Goal: Check status: Check status

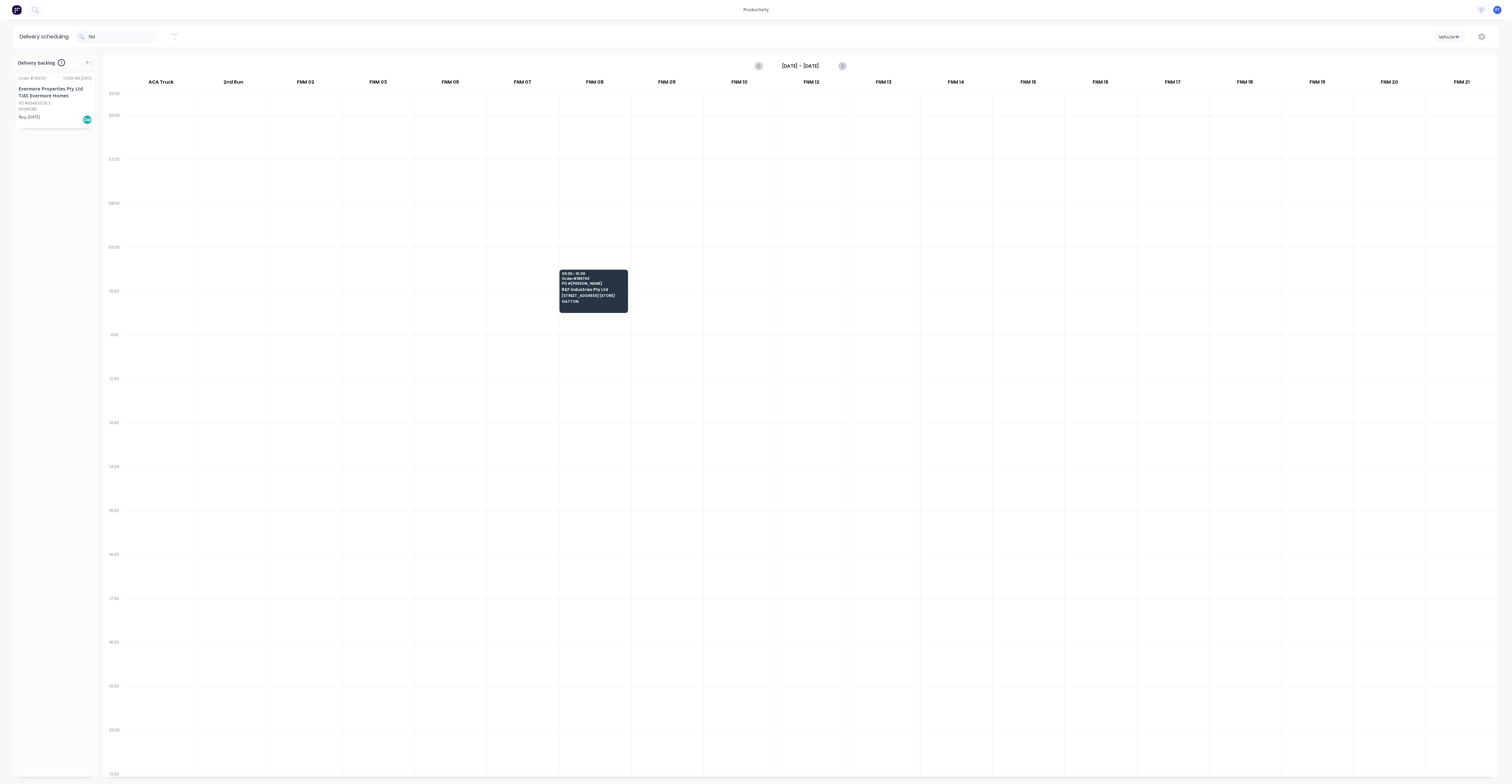
scroll to position [0, 1]
click at [124, 37] on input "763" at bounding box center [122, 36] width 69 height 13
type input "7"
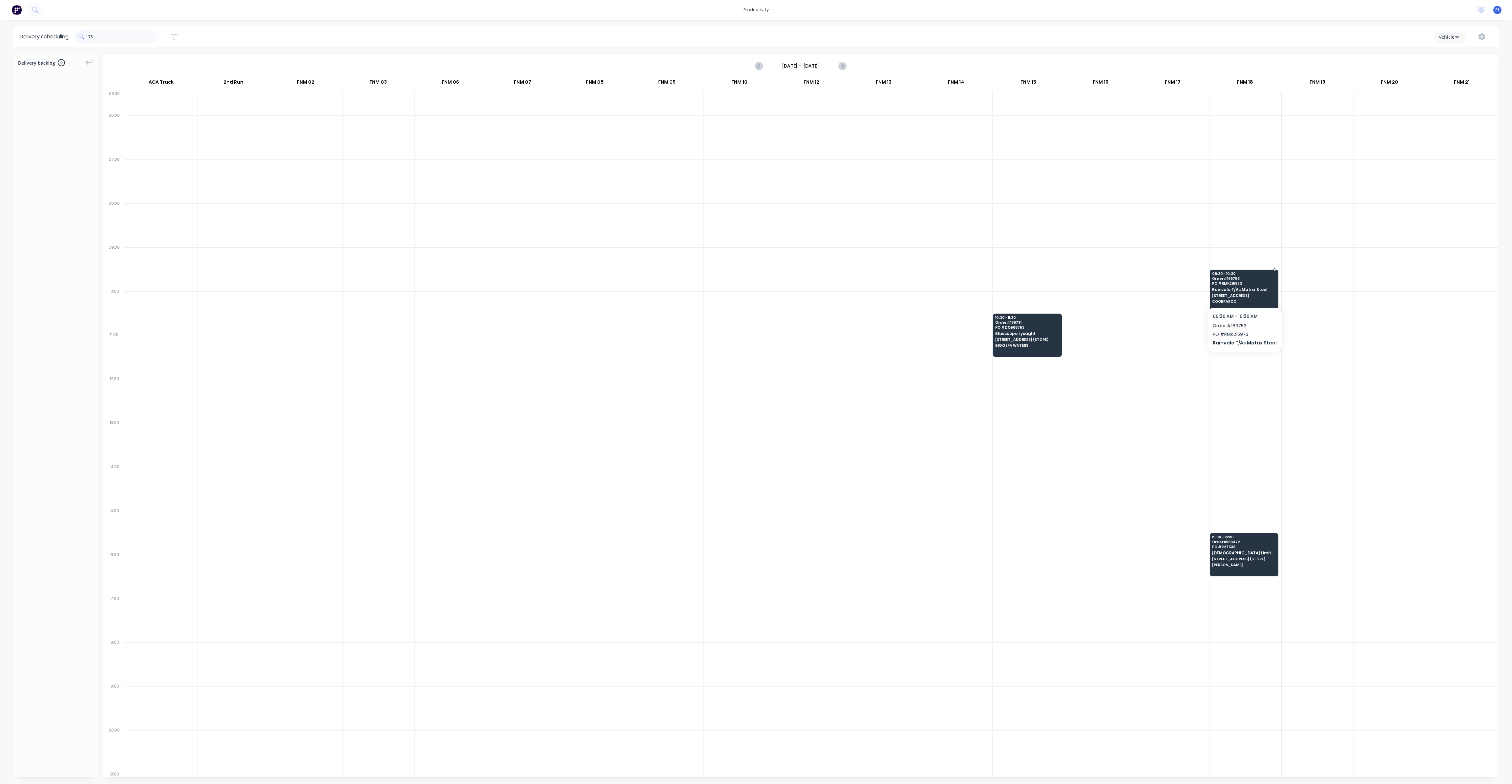
type input "7"
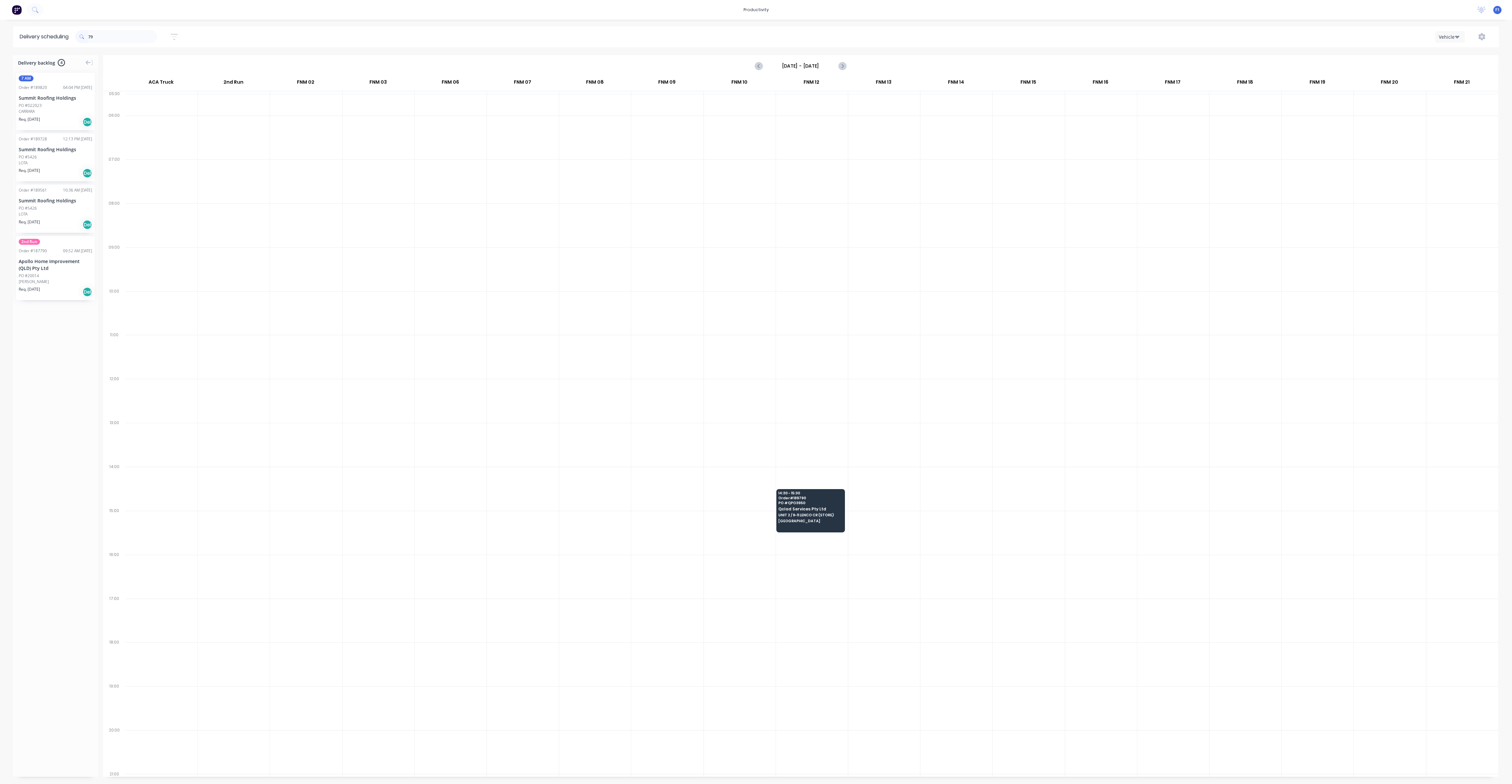
type input "7"
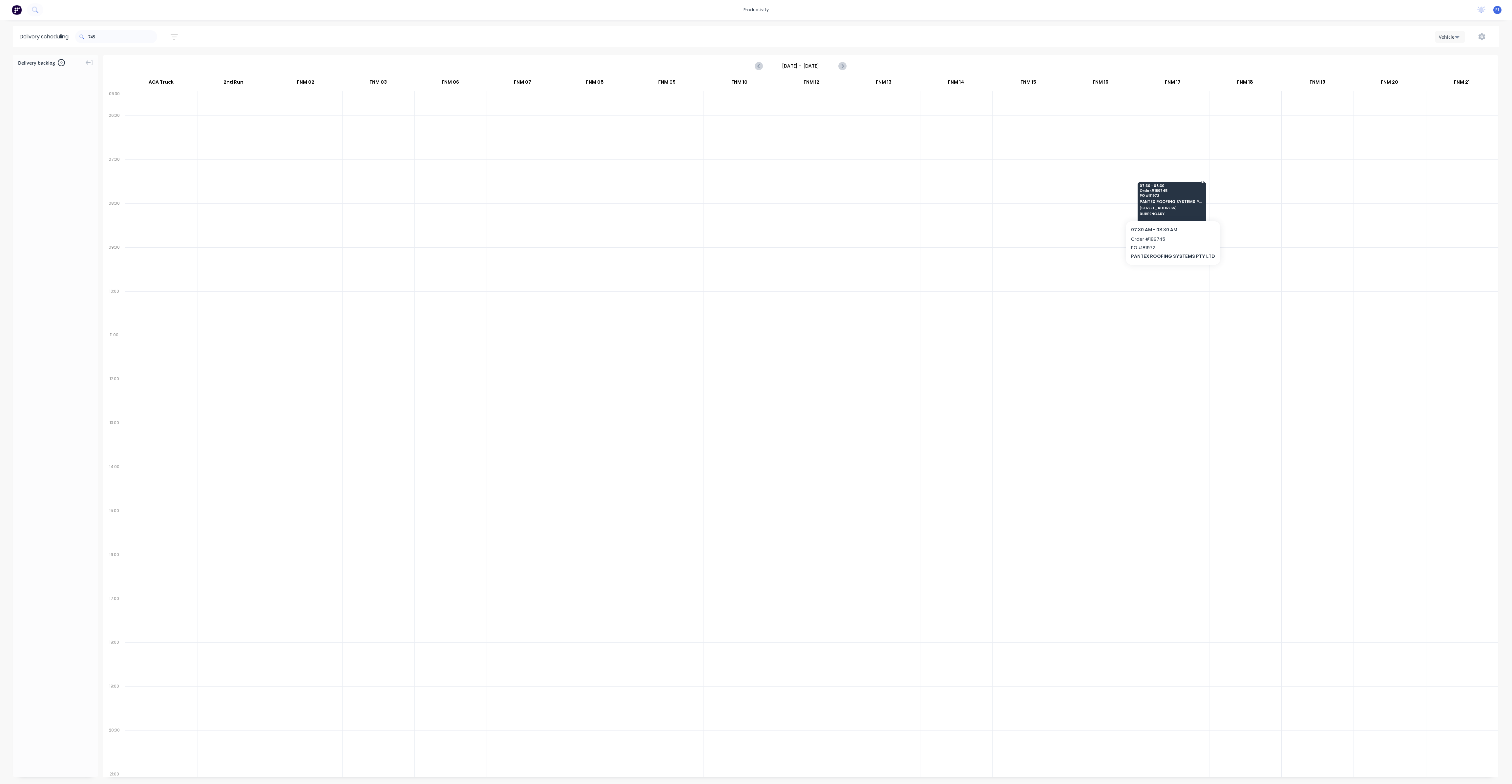
click at [1159, 206] on span "[STREET_ADDRESS]" at bounding box center [1172, 208] width 63 height 4
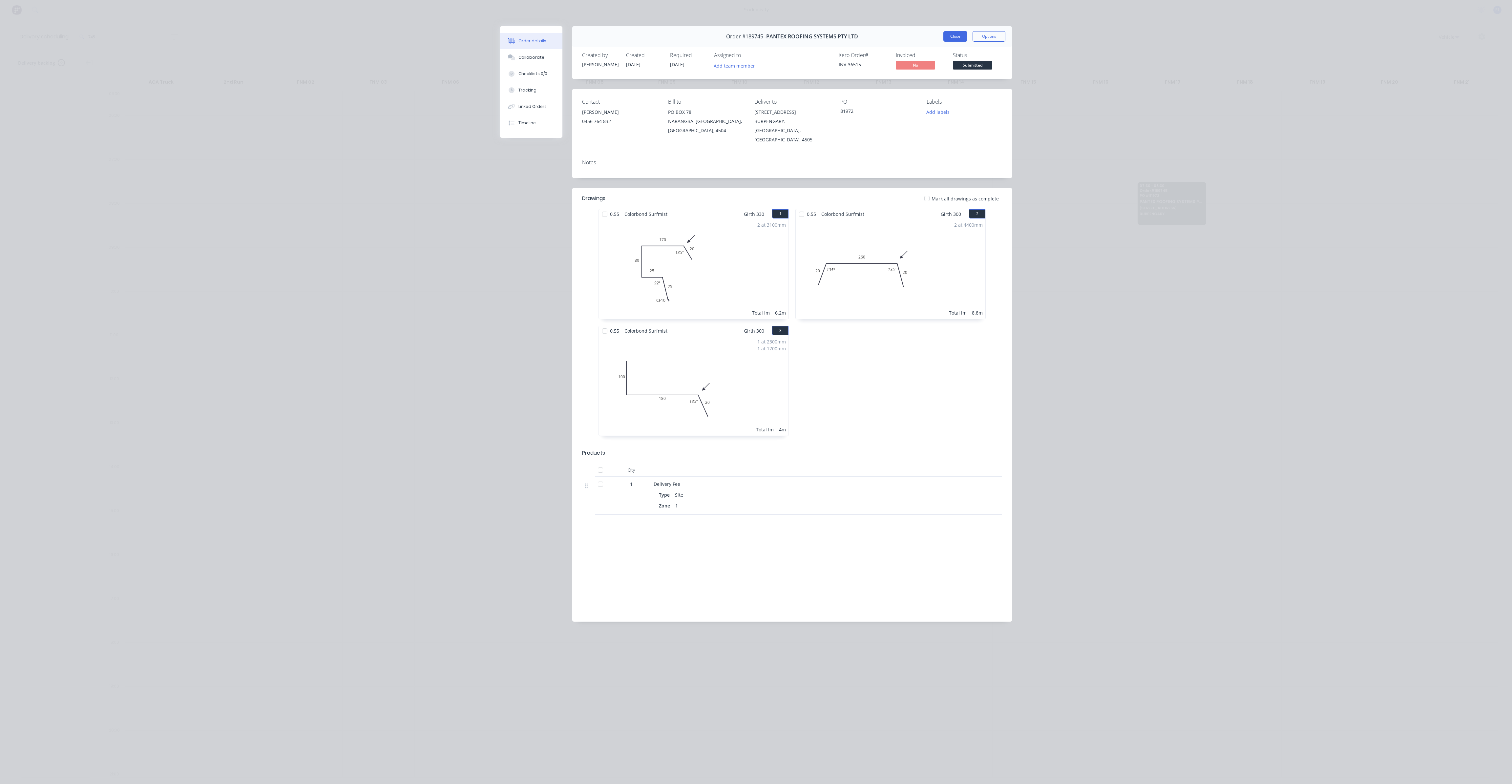
click at [966, 35] on button "Close" at bounding box center [955, 36] width 24 height 11
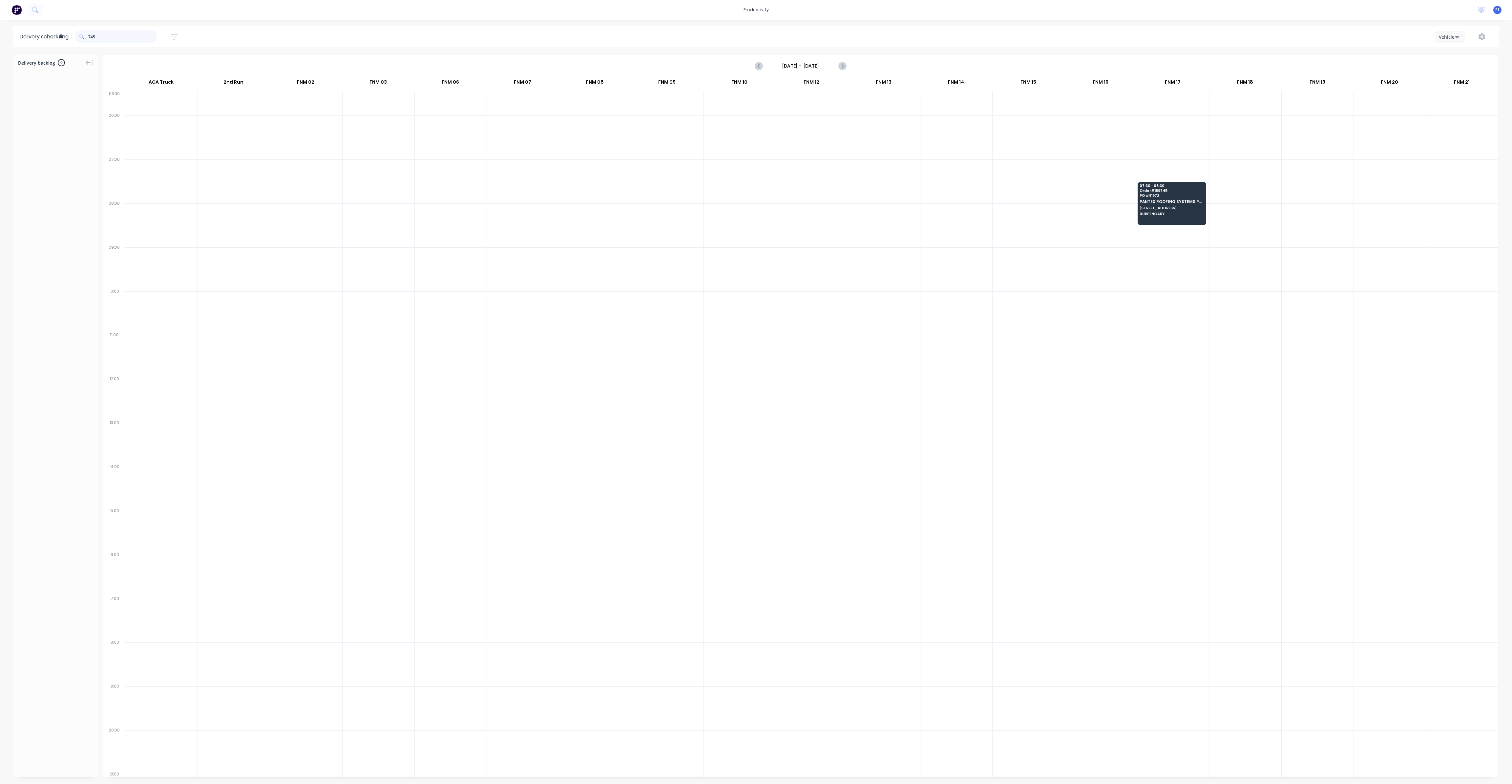
click at [112, 38] on input "745" at bounding box center [122, 36] width 69 height 13
type input "7"
type input "\"
click at [1173, 370] on div "11:30 - 12:30 Order # 189724 PO # 81964 PANTEX ROOFING SYSTEMS PTY LTD [STREET_…" at bounding box center [1172, 376] width 68 height 37
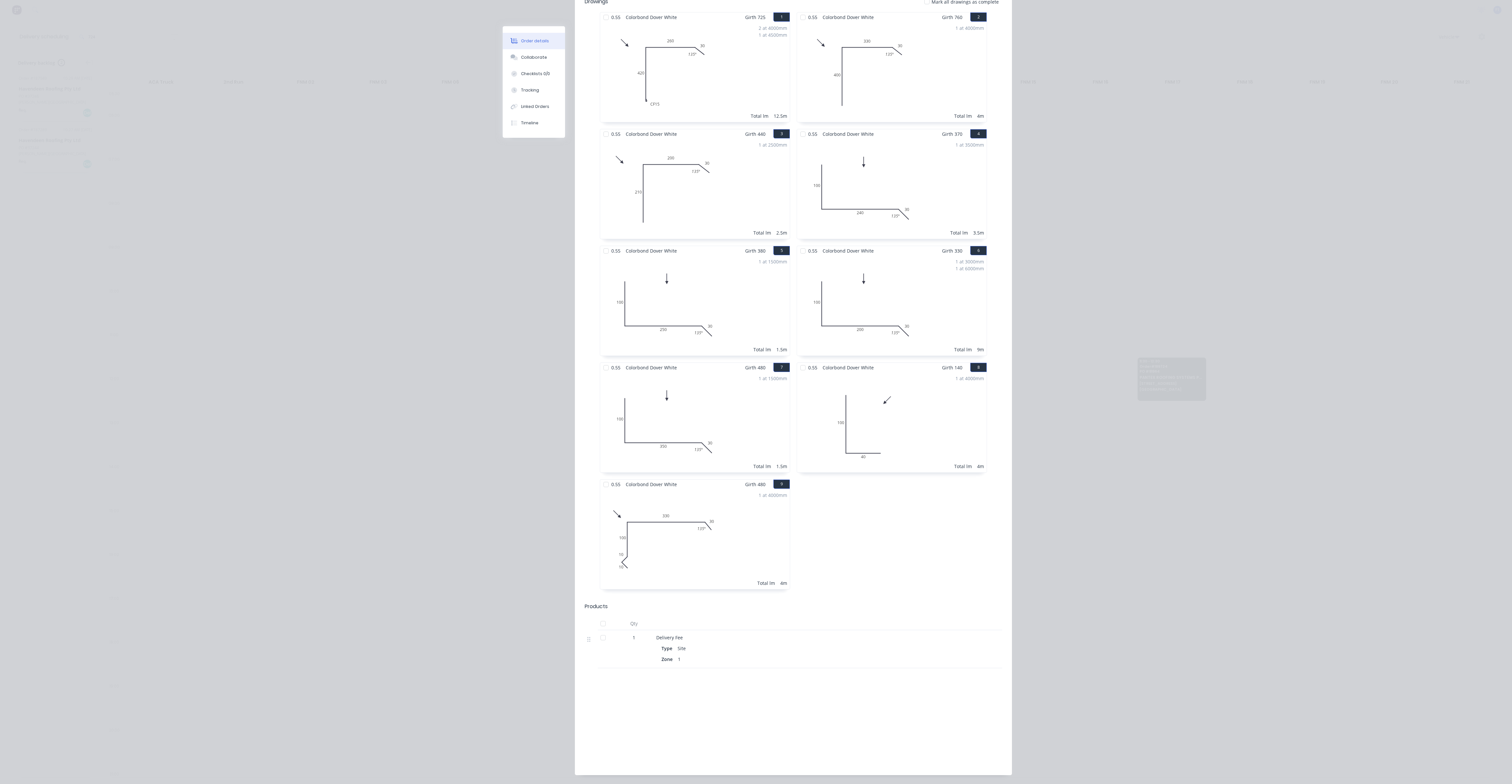
scroll to position [0, 0]
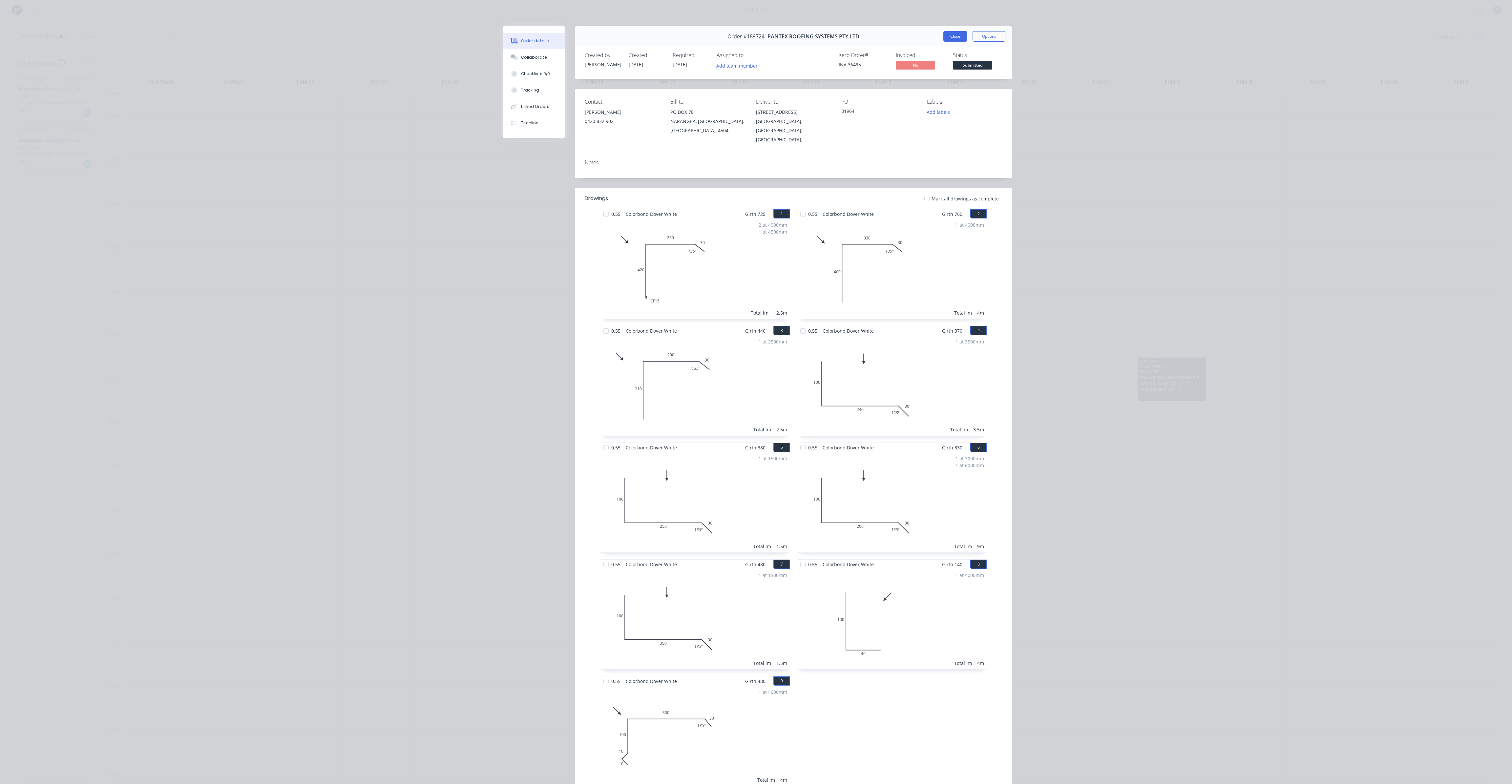
click at [953, 36] on button "Close" at bounding box center [955, 36] width 24 height 11
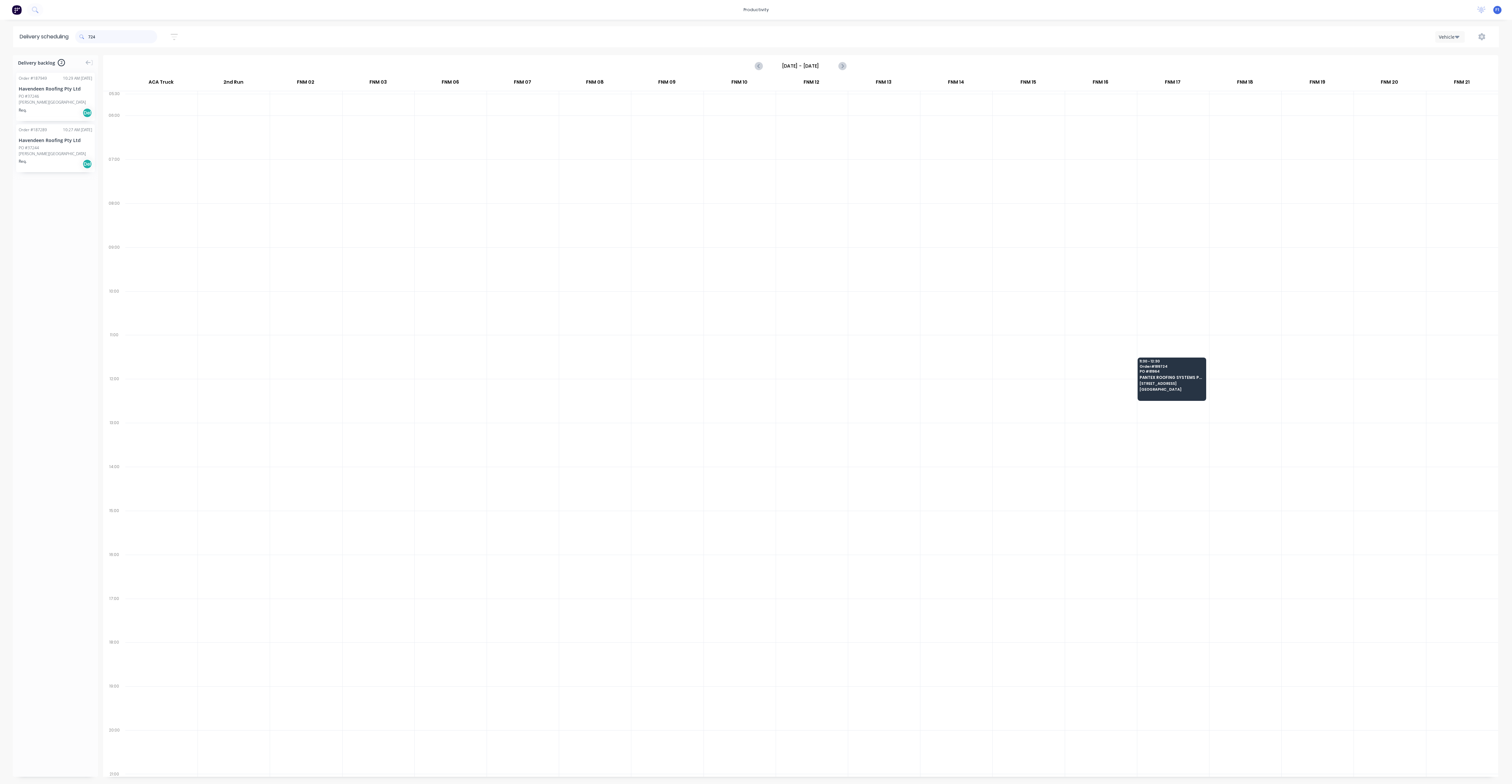
click at [104, 37] on input "724" at bounding box center [122, 36] width 69 height 13
type input "7"
click at [121, 38] on input "750" at bounding box center [122, 36] width 69 height 13
type input "7"
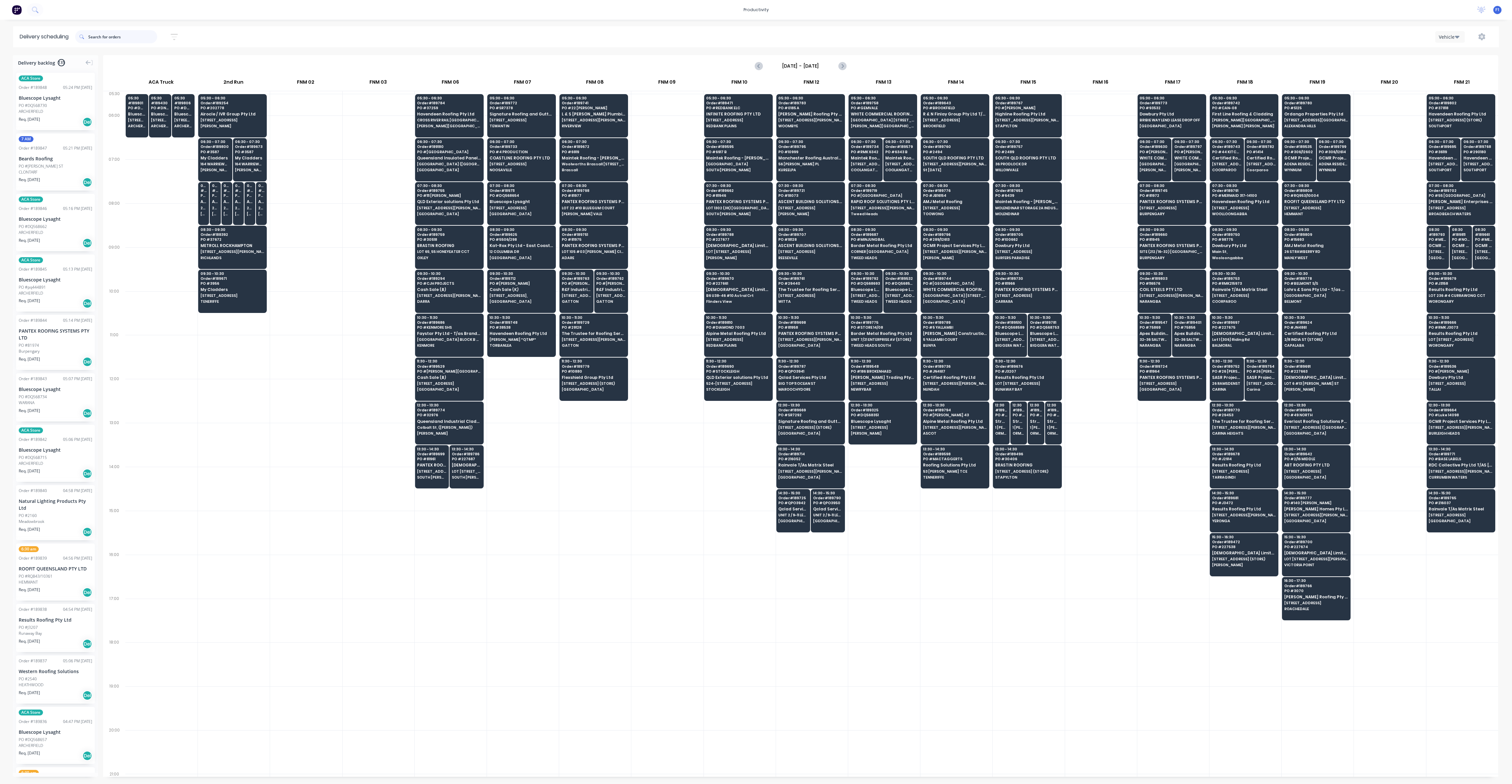
click at [126, 32] on input "text" at bounding box center [122, 36] width 69 height 13
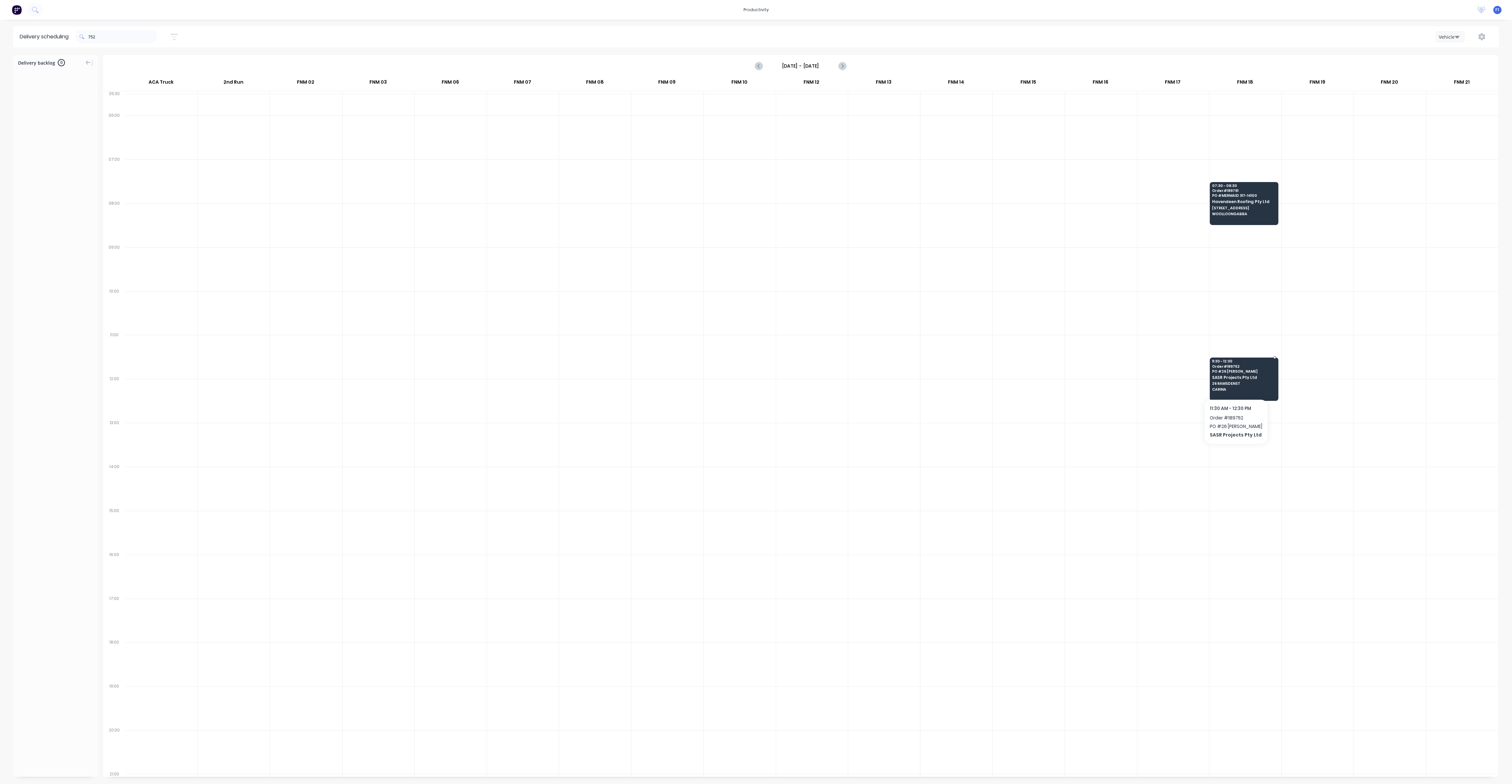
click at [1234, 382] on span "26 RAMSDENST" at bounding box center [1244, 383] width 63 height 4
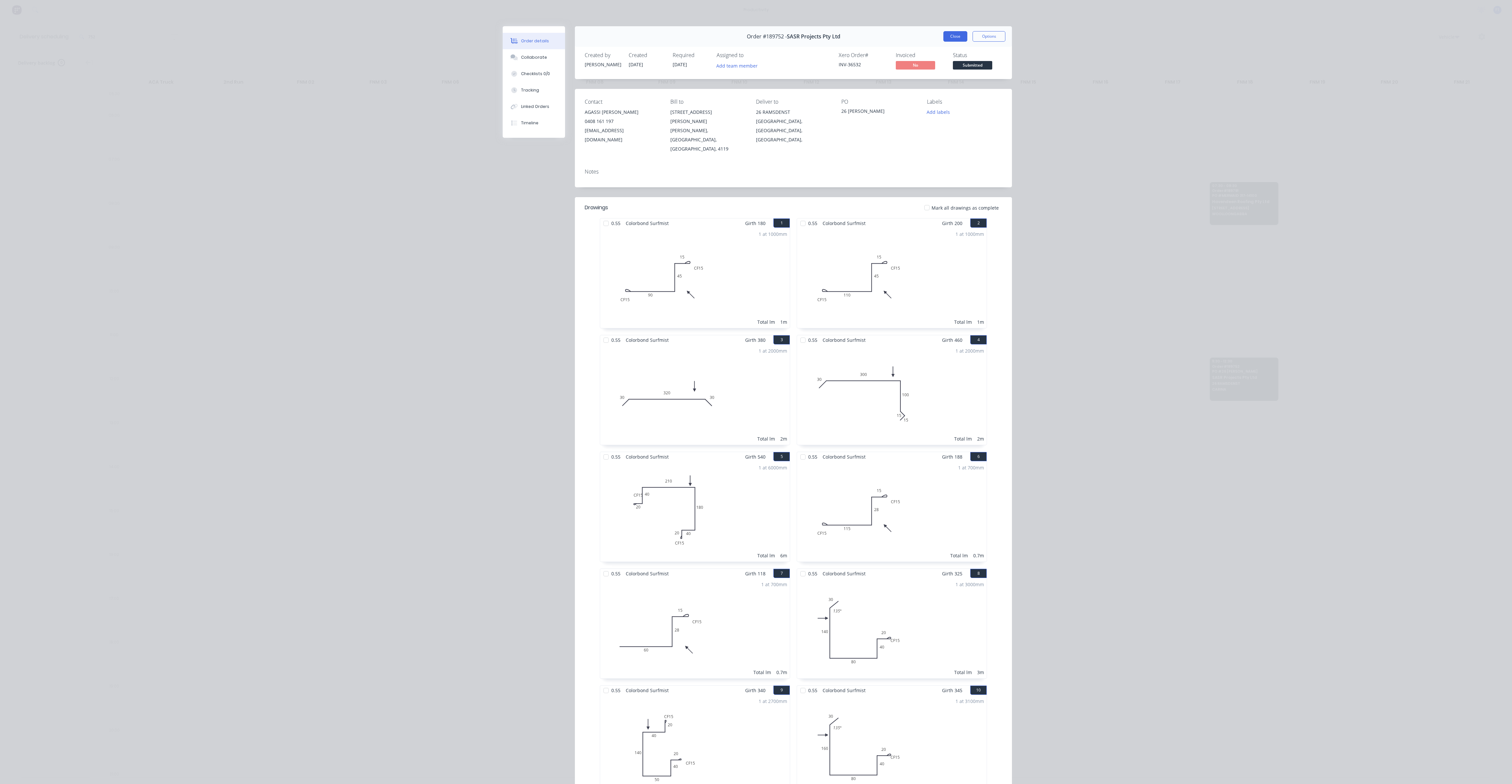
click at [954, 36] on button "Close" at bounding box center [955, 36] width 24 height 11
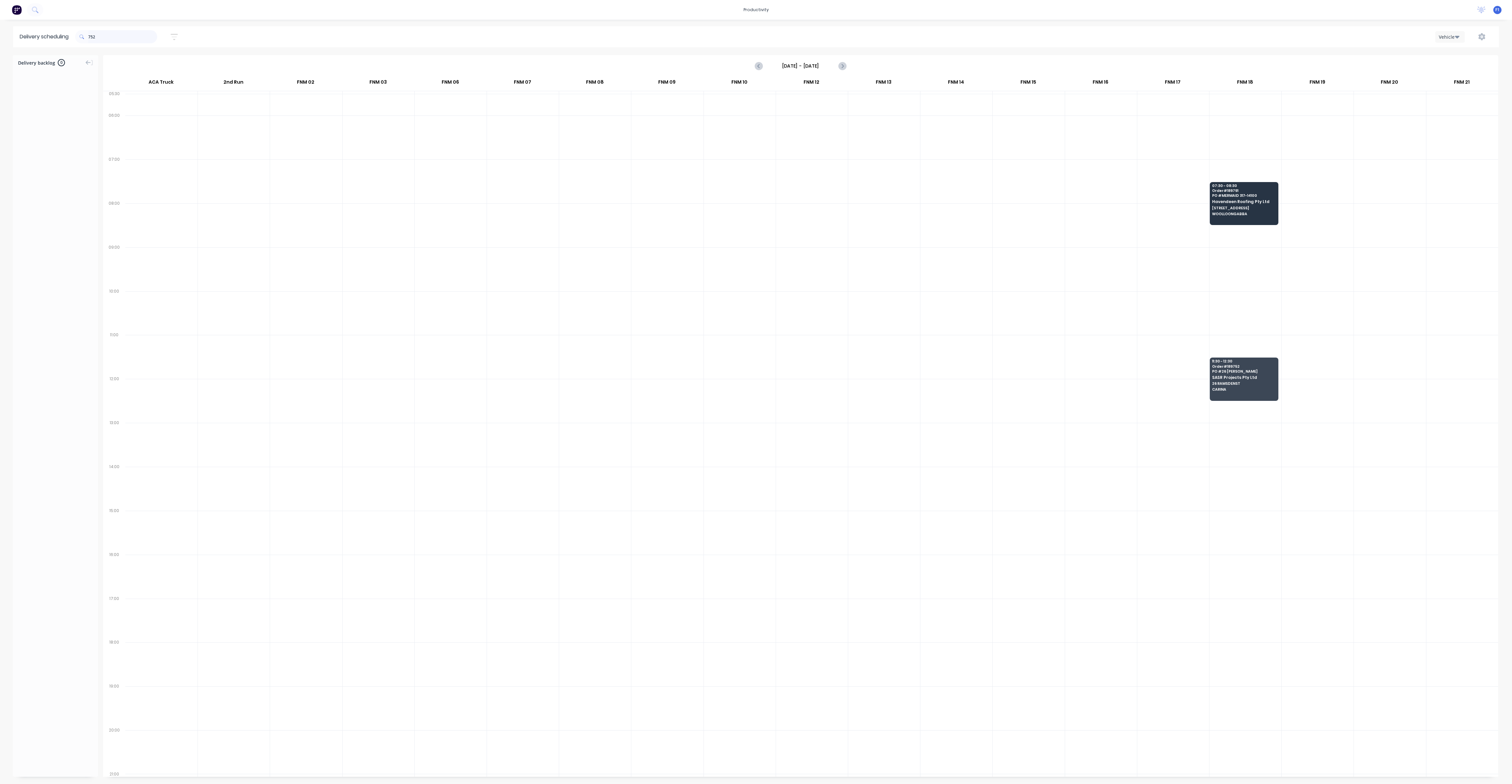
click at [108, 40] on input "752" at bounding box center [122, 36] width 69 height 13
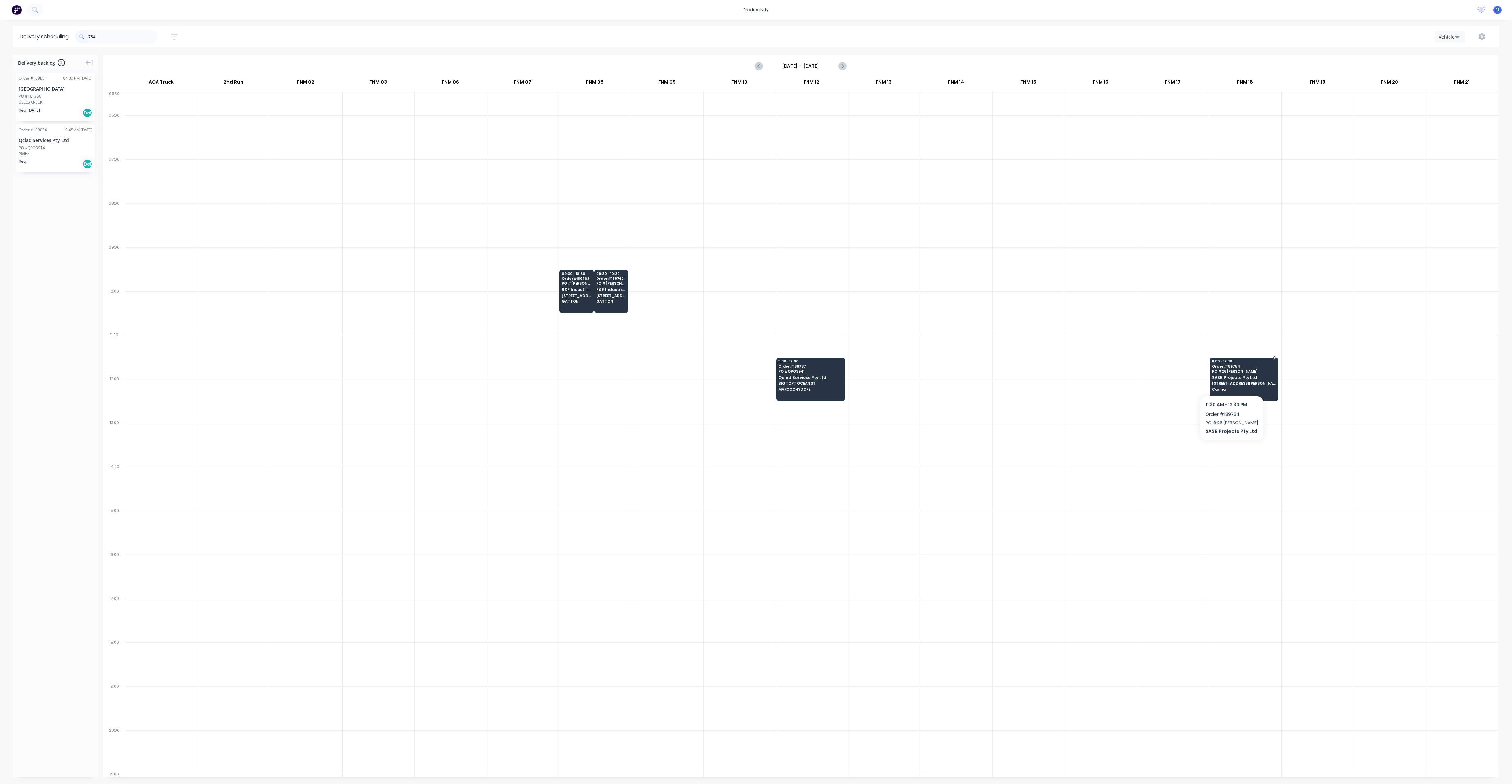
click at [1230, 381] on span "[STREET_ADDRESS][PERSON_NAME]" at bounding box center [1244, 383] width 63 height 4
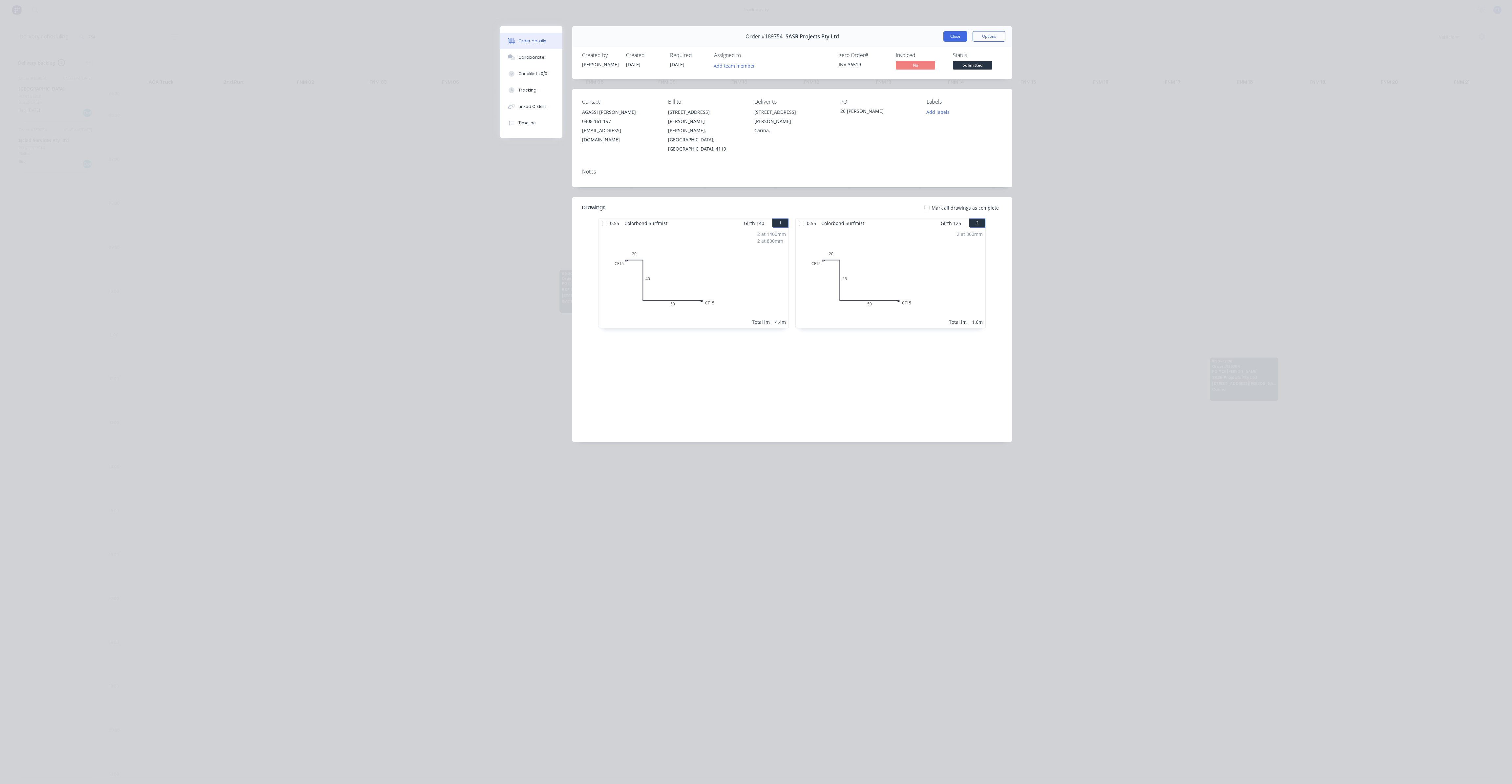
click at [954, 32] on button "Close" at bounding box center [955, 36] width 24 height 11
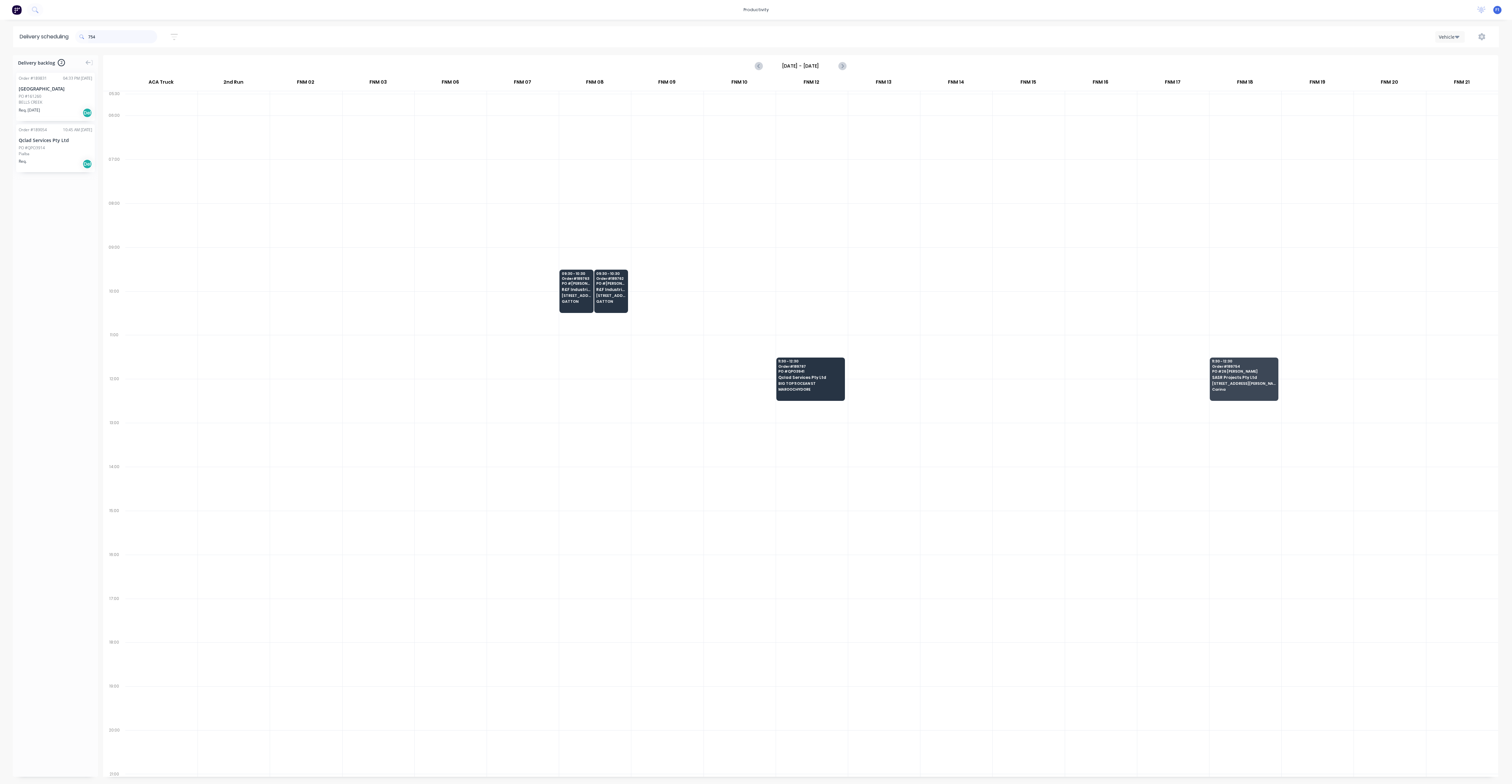
click at [116, 35] on input "754" at bounding box center [122, 36] width 69 height 13
type input "7"
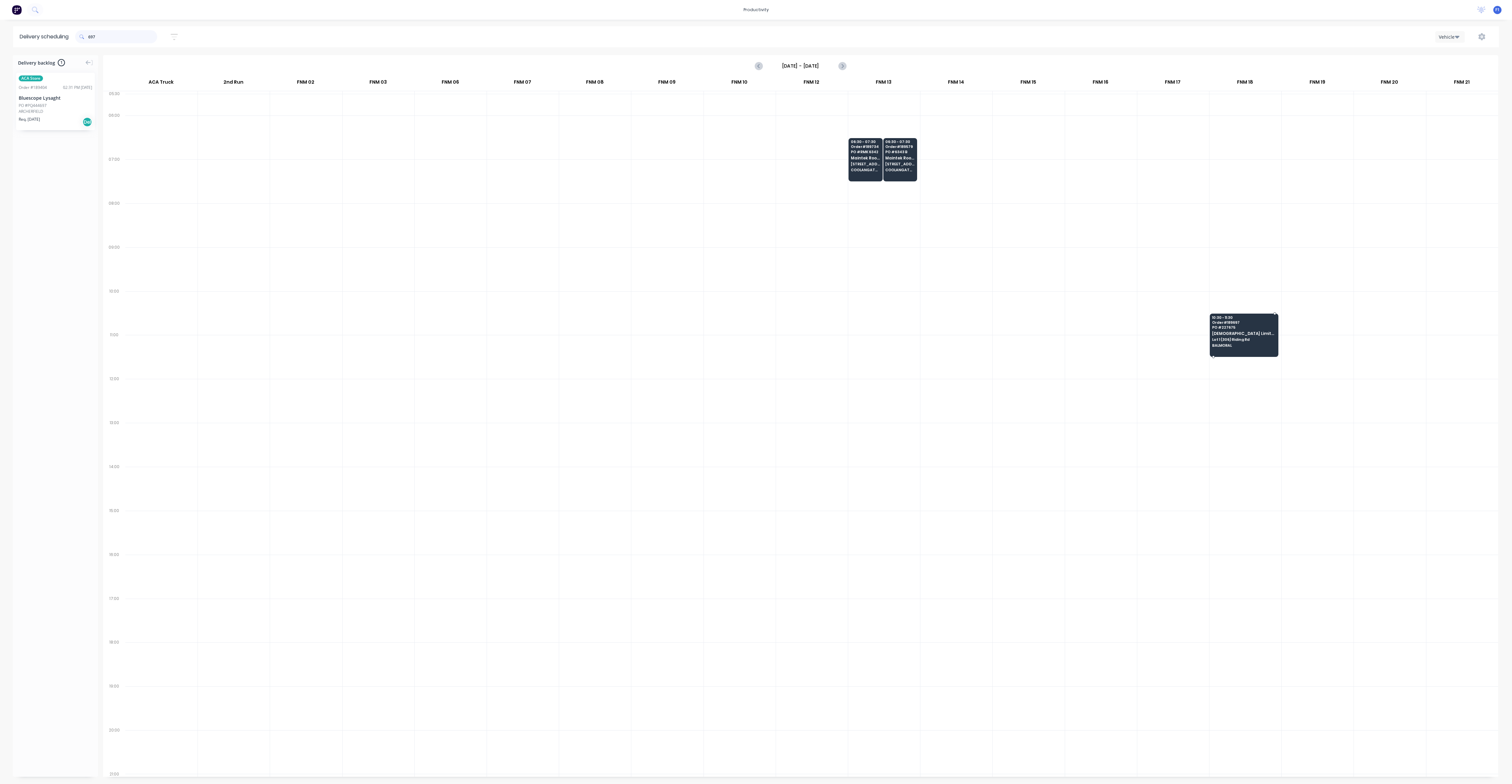
type input "697"
click at [1239, 339] on span "Lot 1 (306) Riding Rd" at bounding box center [1244, 339] width 63 height 4
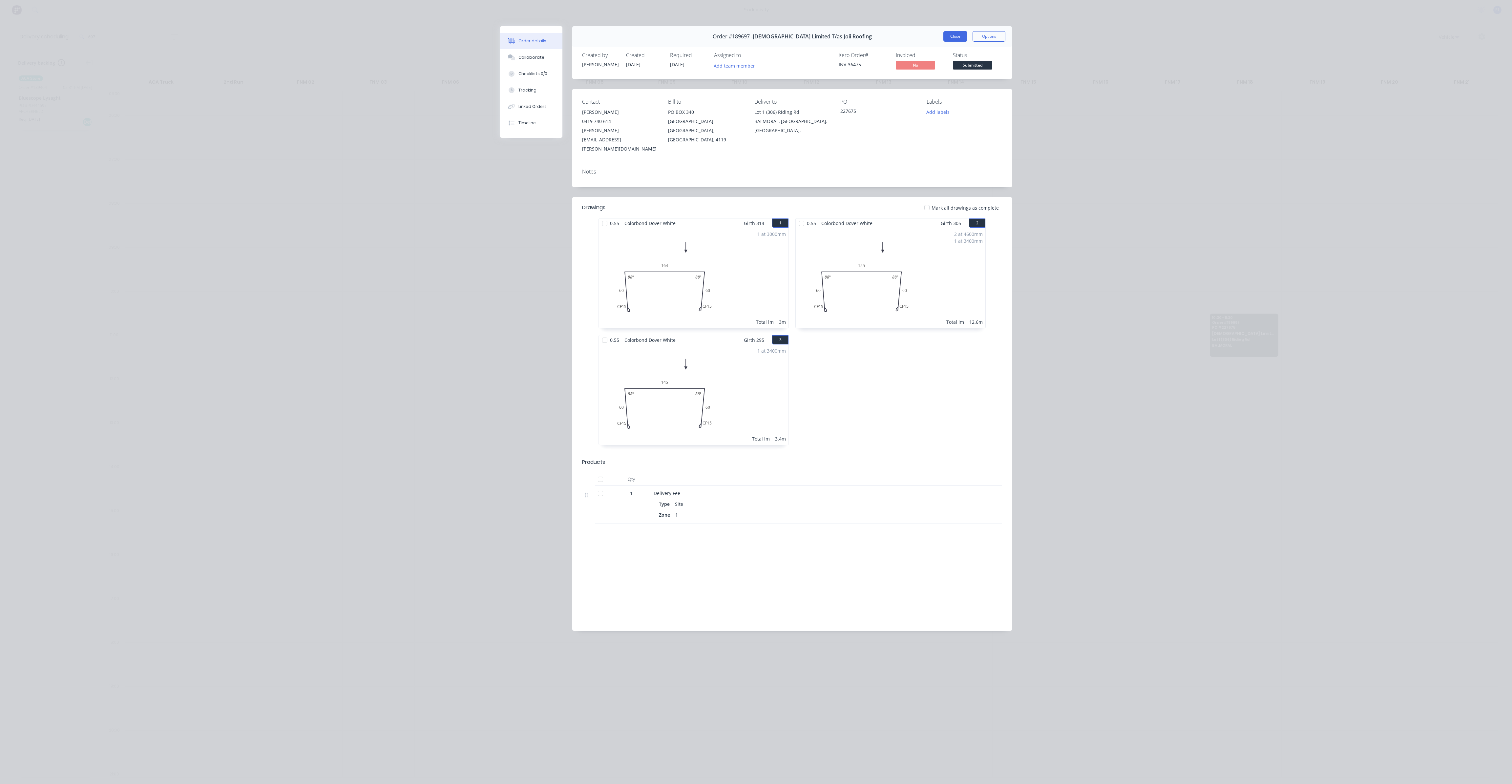
click at [956, 39] on button "Close" at bounding box center [955, 36] width 24 height 11
